Goal: Navigation & Orientation: Understand site structure

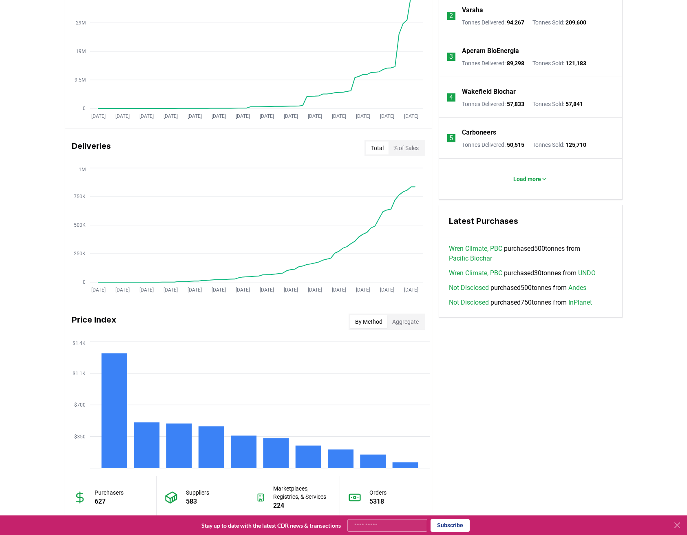
scroll to position [469, 0]
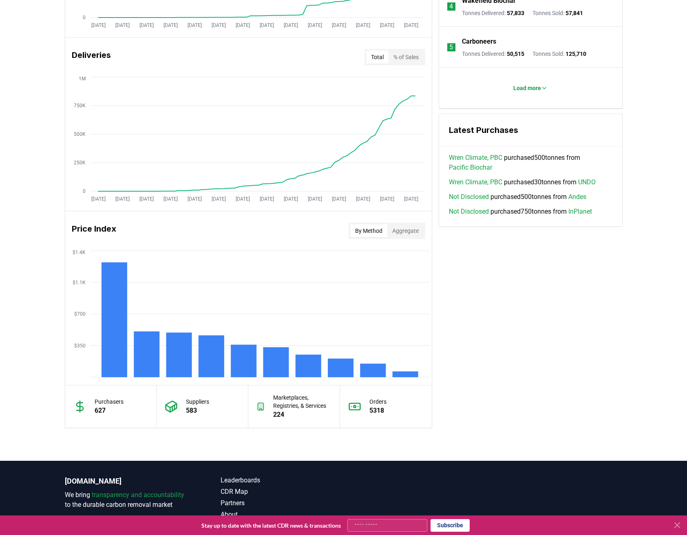
click at [109, 401] on p "Purchasers" at bounding box center [109, 402] width 29 height 8
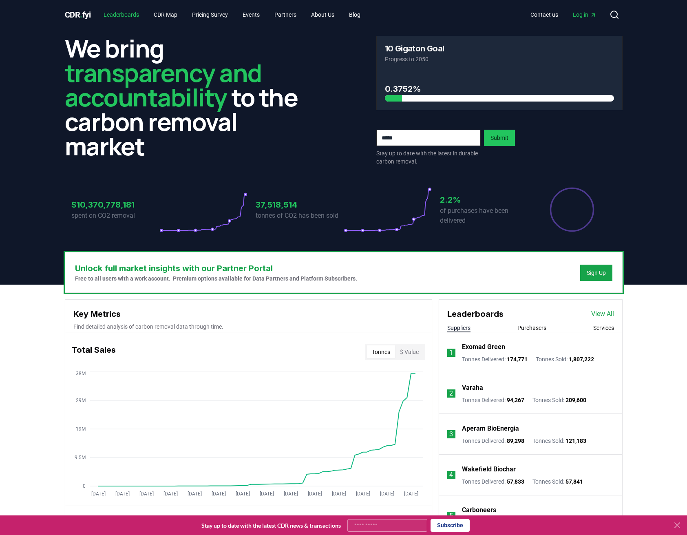
click at [131, 16] on link "Leaderboards" at bounding box center [121, 14] width 49 height 15
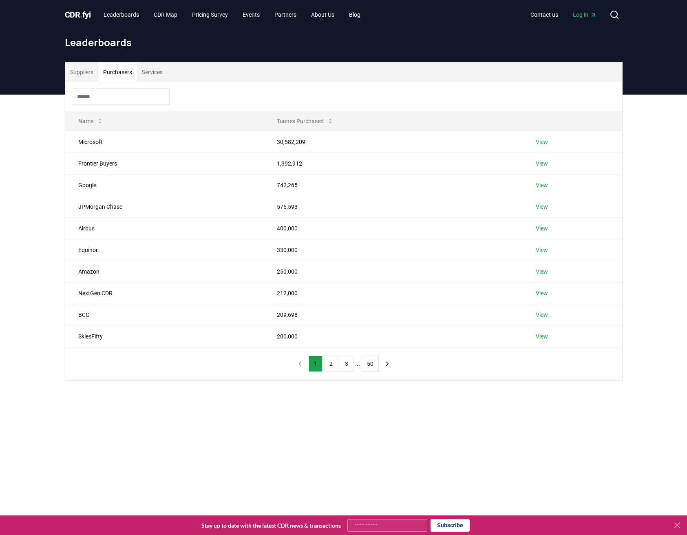
click at [116, 70] on button "Purchasers" at bounding box center [117, 72] width 39 height 20
click at [126, 16] on link "Leaderboards" at bounding box center [121, 14] width 49 height 15
click at [75, 12] on span "CDR . fyi" at bounding box center [78, 15] width 26 height 10
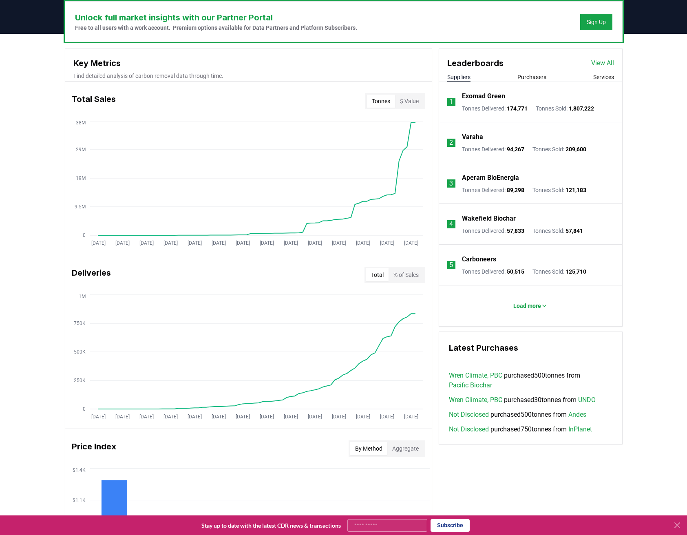
scroll to position [239, 0]
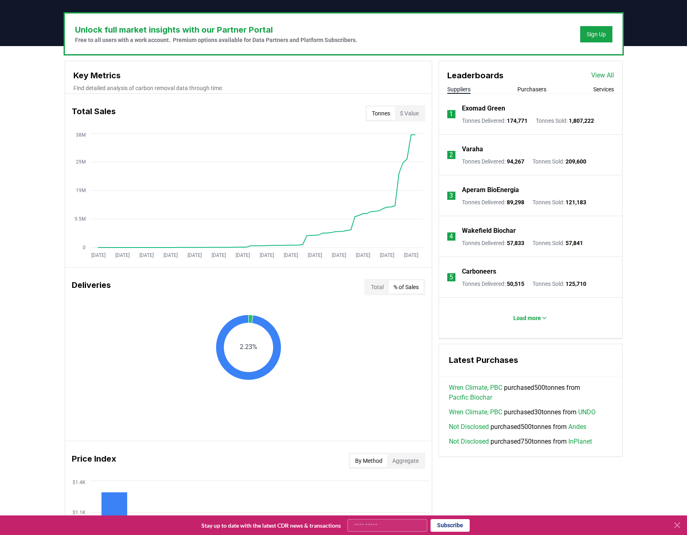
click at [407, 290] on button "% of Sales" at bounding box center [406, 287] width 35 height 13
click at [373, 290] on button "Total" at bounding box center [377, 287] width 22 height 13
